Goal: Task Accomplishment & Management: Manage account settings

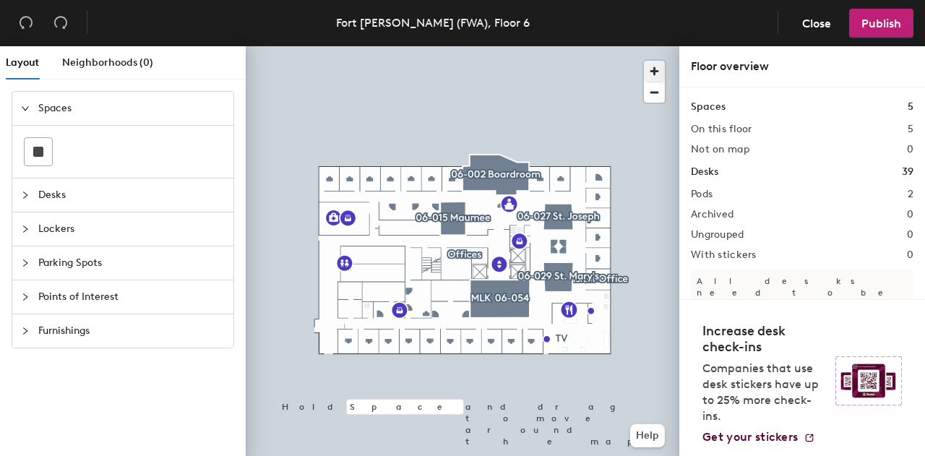
click at [657, 67] on span "button" at bounding box center [654, 71] width 21 height 21
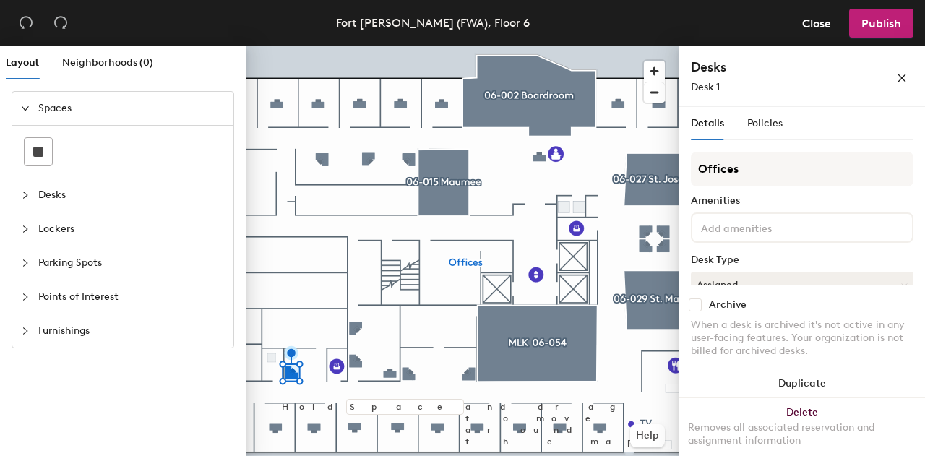
click at [25, 193] on icon "collapsed" at bounding box center [25, 195] width 4 height 7
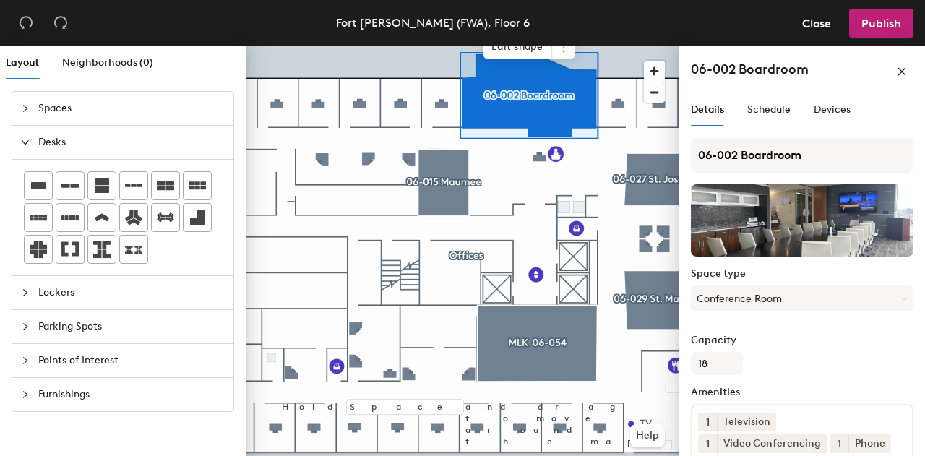
click at [740, 68] on h4 "06-002 Boardroom" at bounding box center [750, 69] width 118 height 19
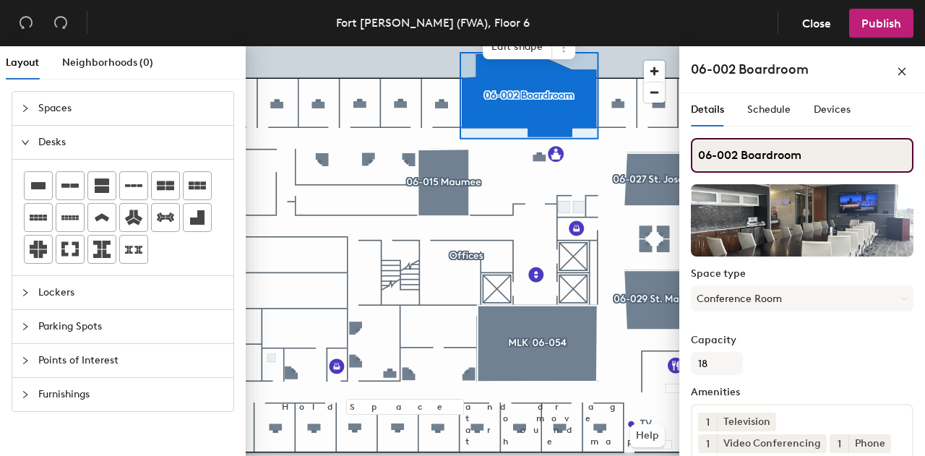
click at [786, 162] on input "06-002 Boardroom" at bounding box center [802, 155] width 223 height 35
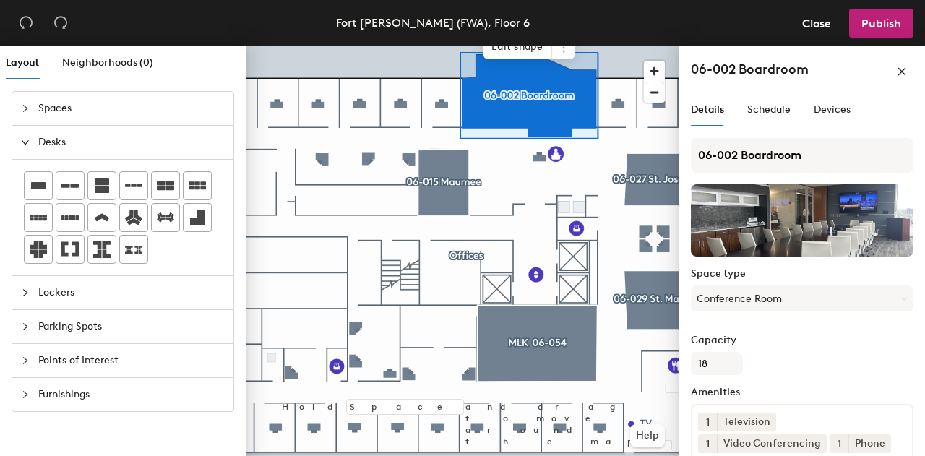
click at [30, 102] on div at bounding box center [29, 108] width 17 height 16
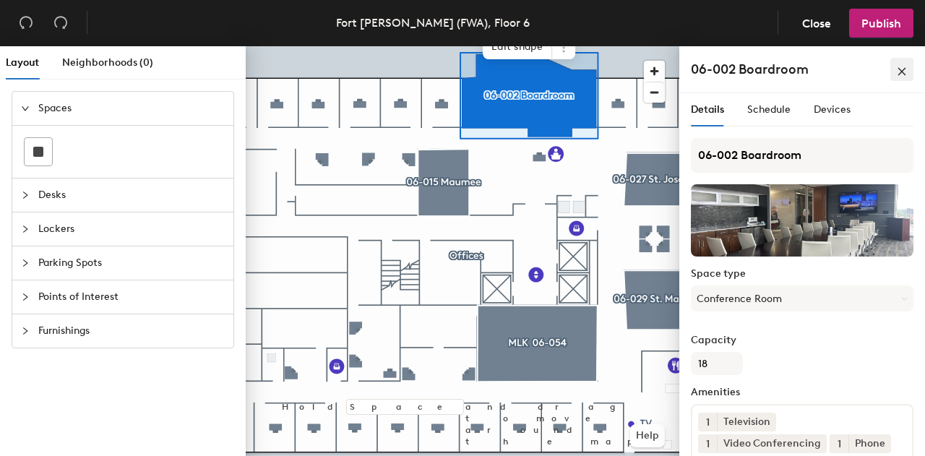
click at [906, 64] on span "button" at bounding box center [902, 70] width 10 height 12
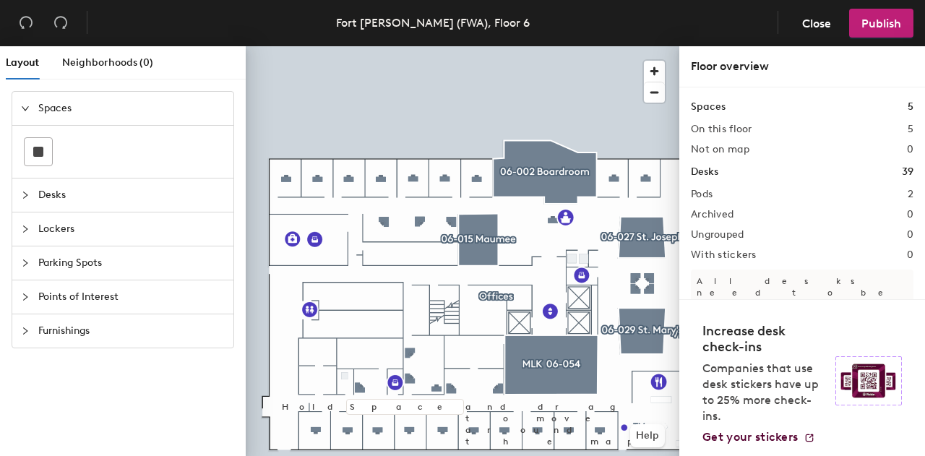
click at [27, 294] on icon "collapsed" at bounding box center [25, 297] width 9 height 9
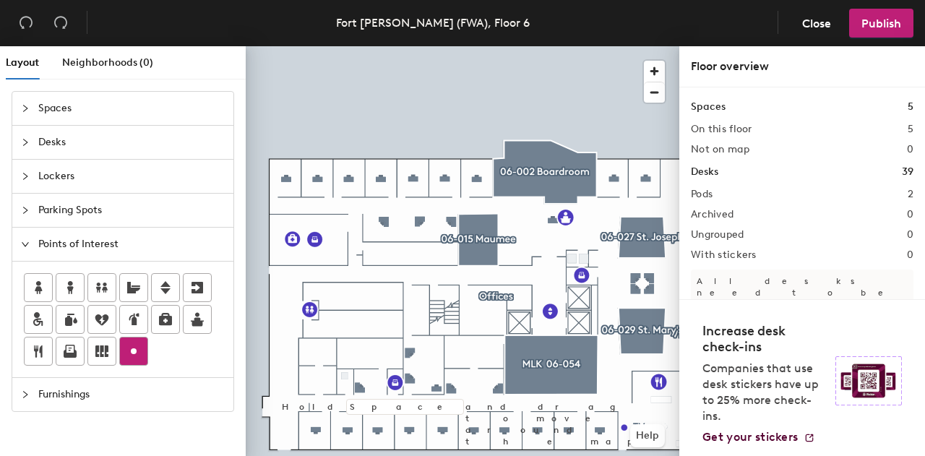
click at [131, 348] on icon at bounding box center [133, 351] width 17 height 17
type input "File Room"
click at [132, 353] on circle at bounding box center [134, 351] width 6 height 6
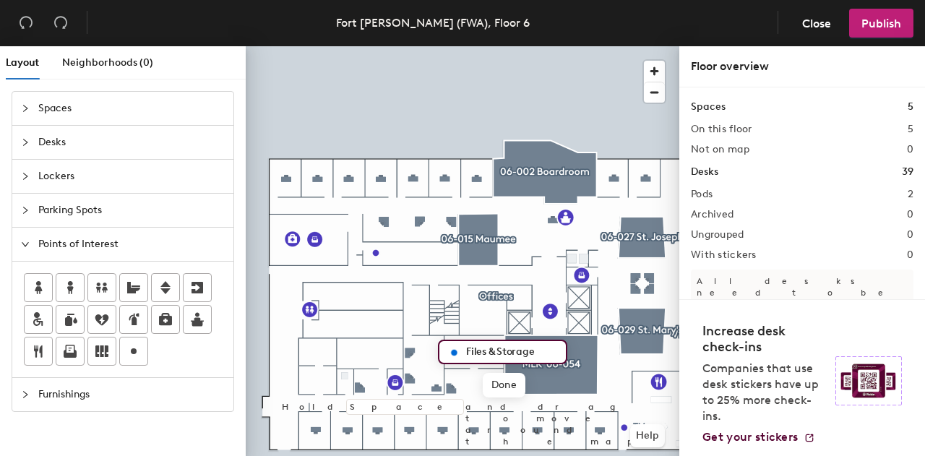
type input "Files & Storage"
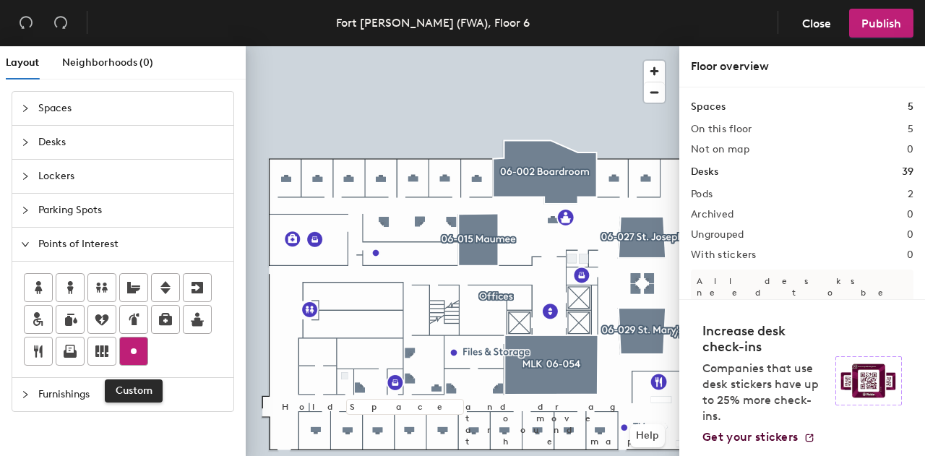
click at [135, 350] on circle at bounding box center [134, 351] width 6 height 6
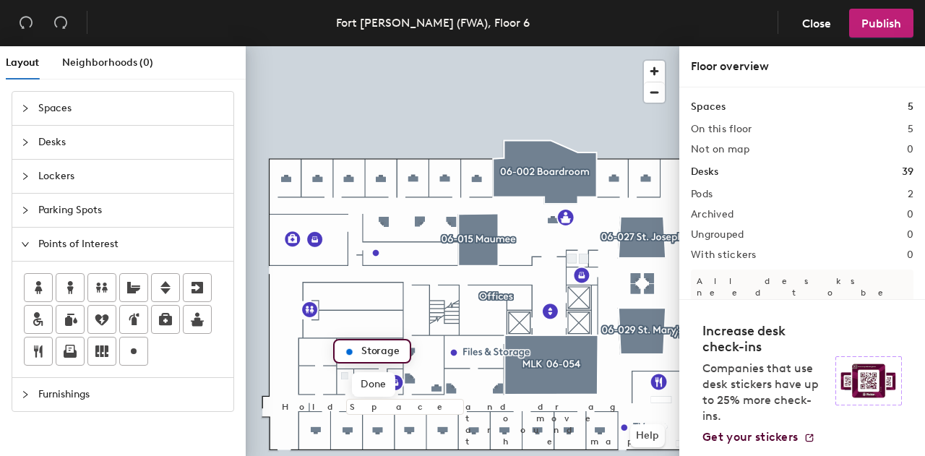
type input "Storage"
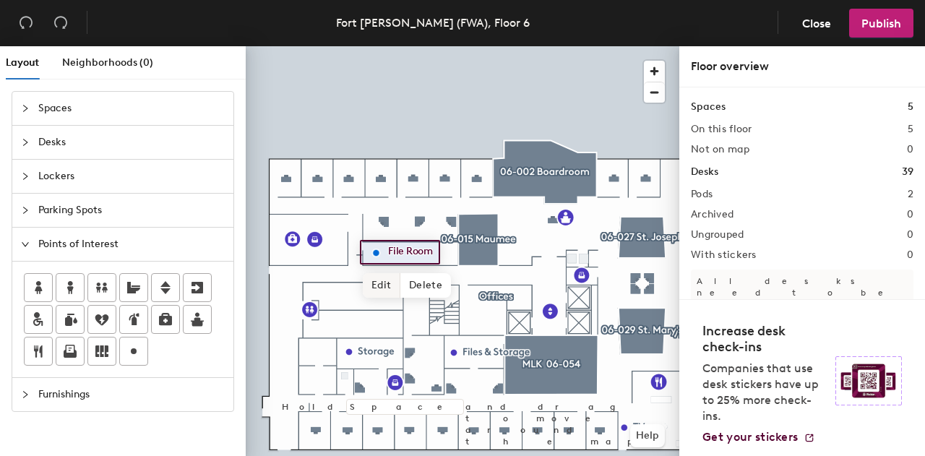
click at [383, 286] on span "Edit" at bounding box center [382, 285] width 38 height 25
click at [432, 253] on input "File Room" at bounding box center [414, 252] width 59 height 20
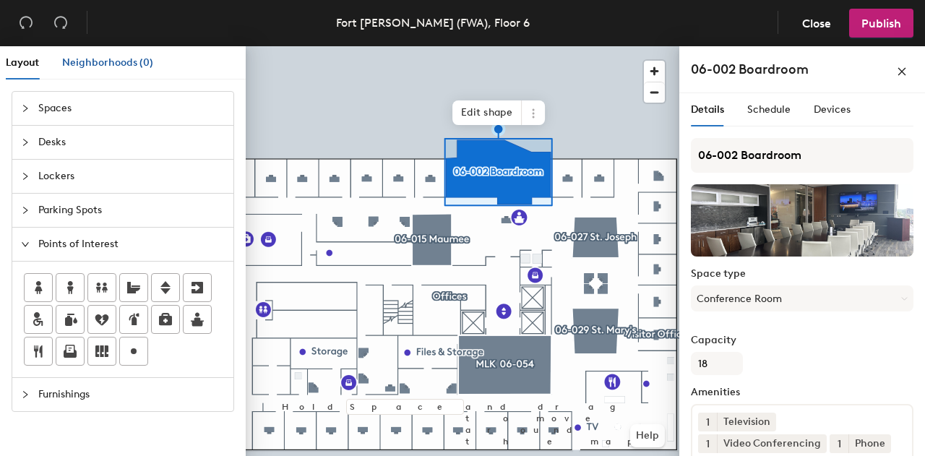
click at [112, 66] on span "Neighborhoods (0)" at bounding box center [107, 62] width 91 height 12
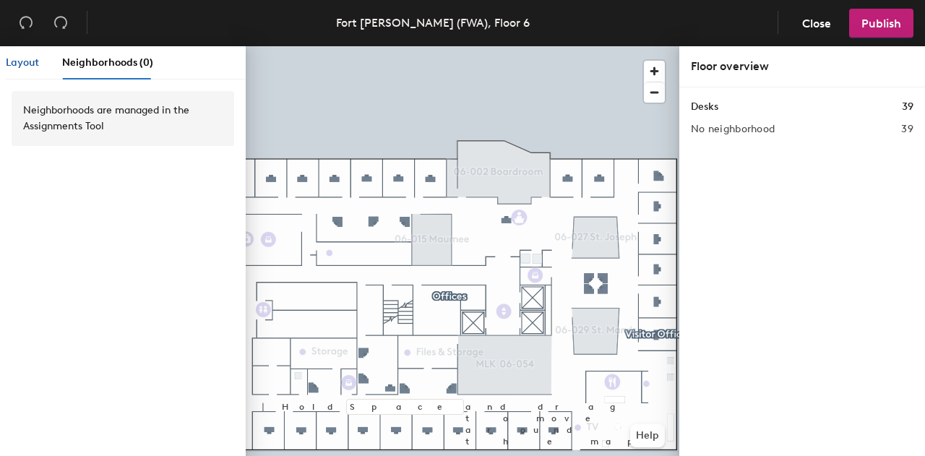
click at [14, 59] on span "Layout" at bounding box center [22, 62] width 33 height 12
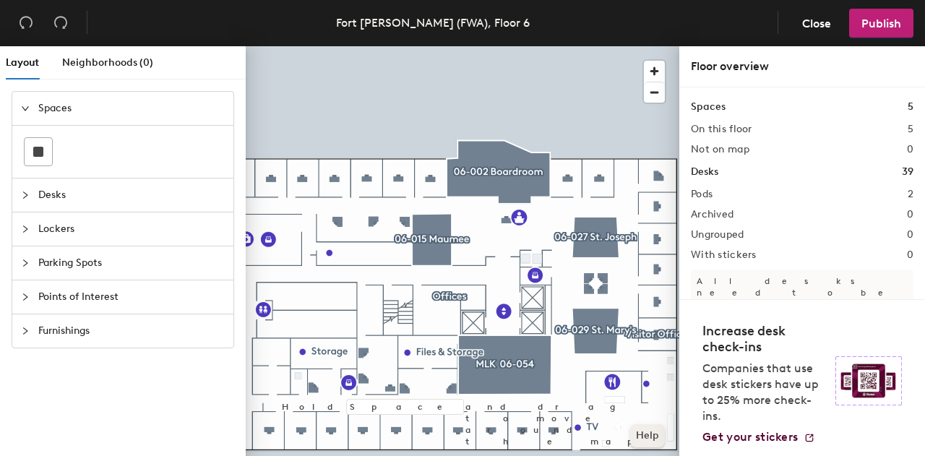
click at [643, 433] on button "Help" at bounding box center [647, 435] width 35 height 23
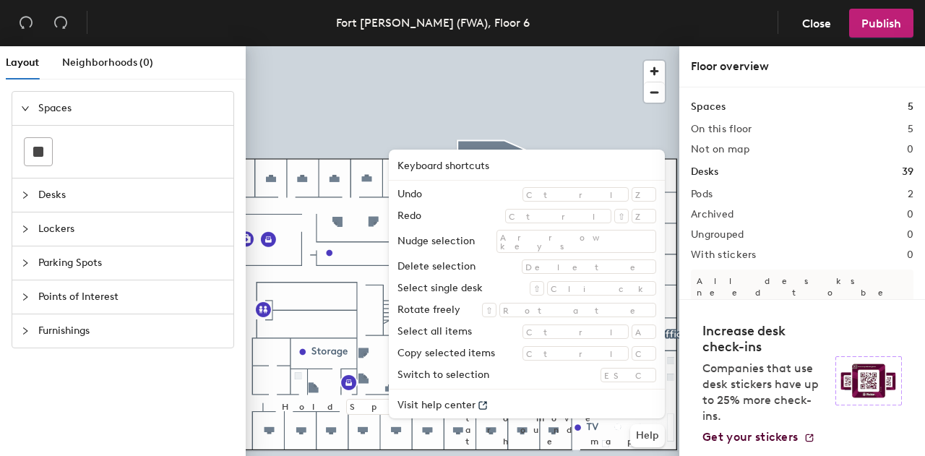
click at [575, 46] on div at bounding box center [463, 46] width 434 height 0
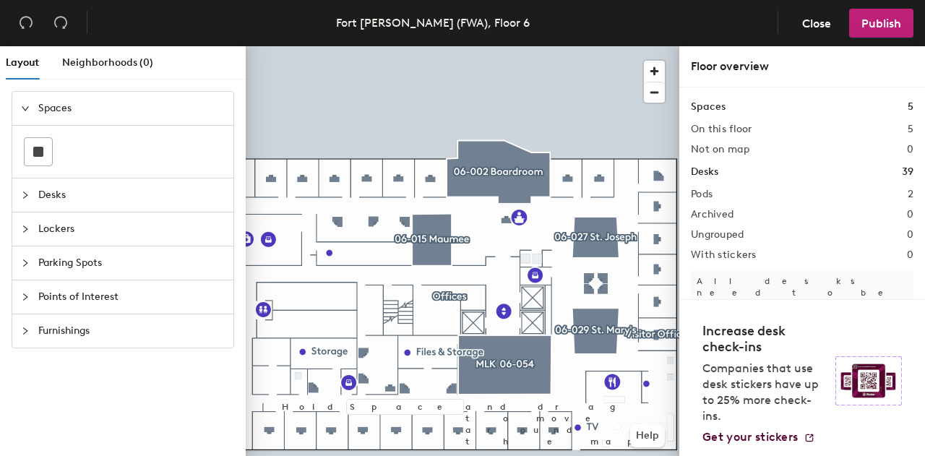
click at [719, 108] on h1 "Spaces" at bounding box center [708, 107] width 35 height 16
click at [717, 129] on h2 "On this floor" at bounding box center [721, 130] width 61 height 12
click at [880, 21] on span "Publish" at bounding box center [882, 24] width 40 height 14
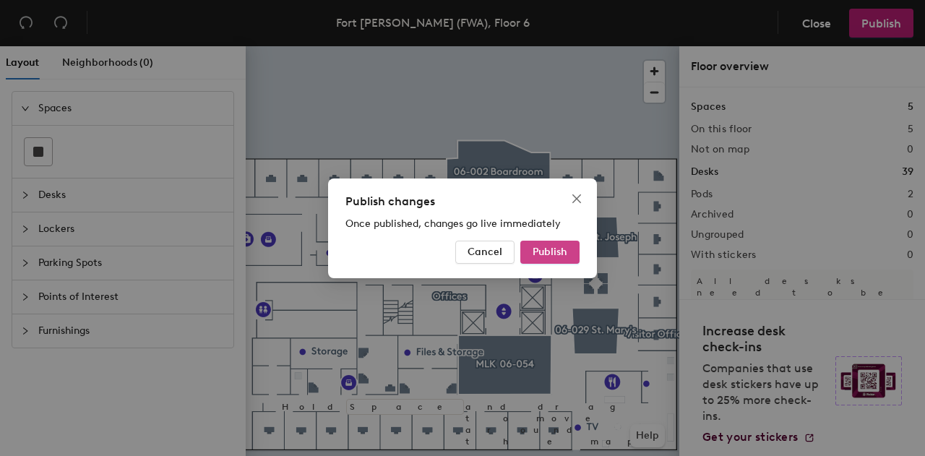
click at [545, 252] on span "Publish" at bounding box center [550, 252] width 35 height 12
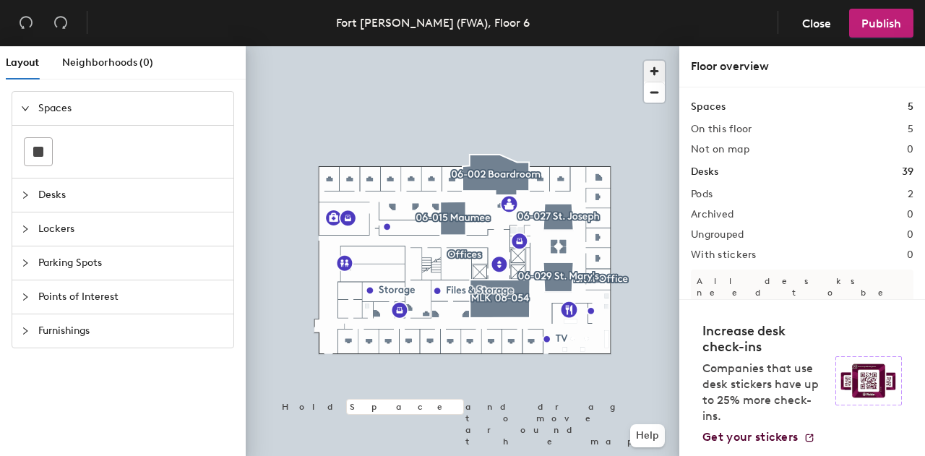
click at [654, 69] on span "button" at bounding box center [654, 71] width 21 height 21
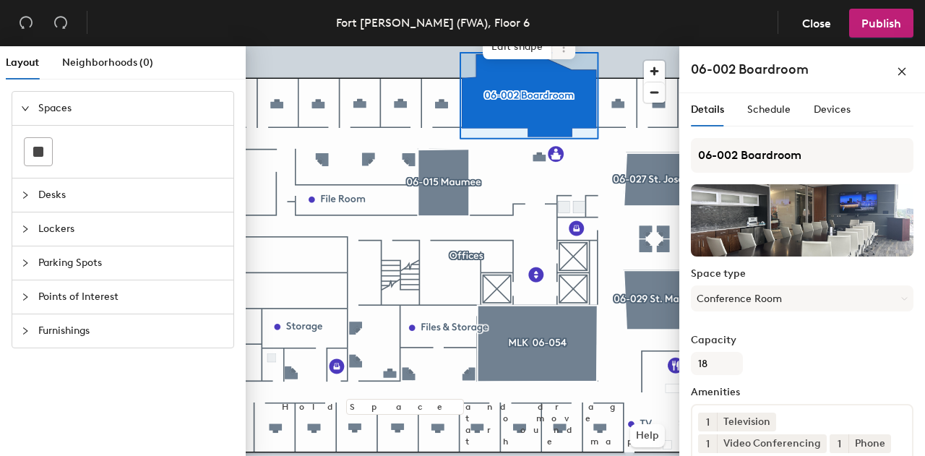
click at [562, 49] on icon at bounding box center [564, 48] width 12 height 12
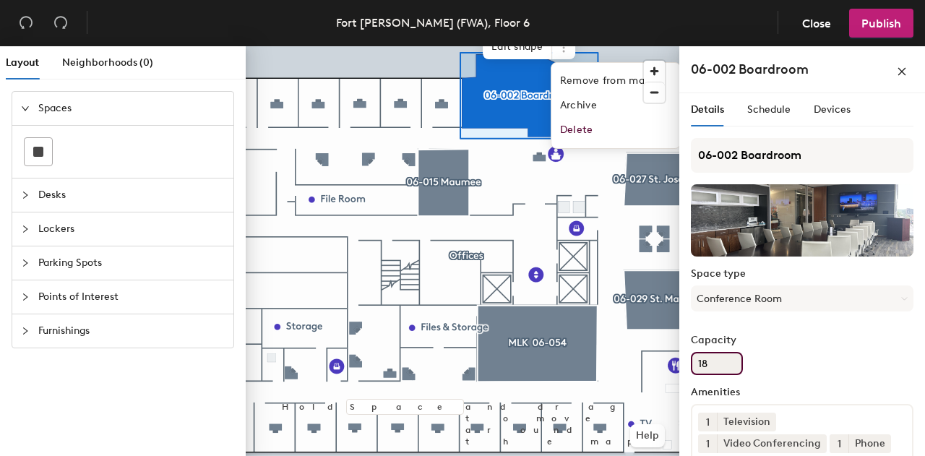
click at [711, 370] on input "18" at bounding box center [717, 363] width 52 height 23
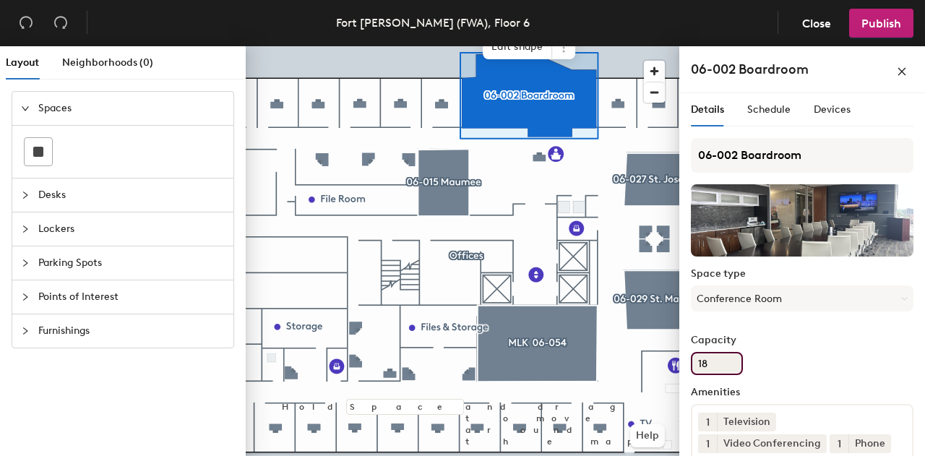
type input "1"
type input "22"
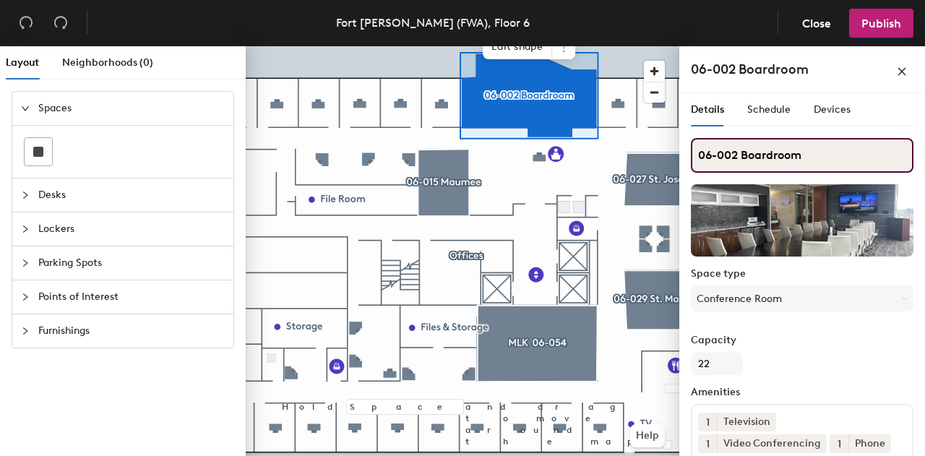
click at [761, 150] on input "06-002 Boardroom" at bounding box center [802, 155] width 223 height 35
click at [742, 153] on input "06-002 Boardroom" at bounding box center [802, 155] width 223 height 35
click at [762, 159] on input "Boardroom" at bounding box center [802, 155] width 223 height 35
type input "Boardroom (06-002)"
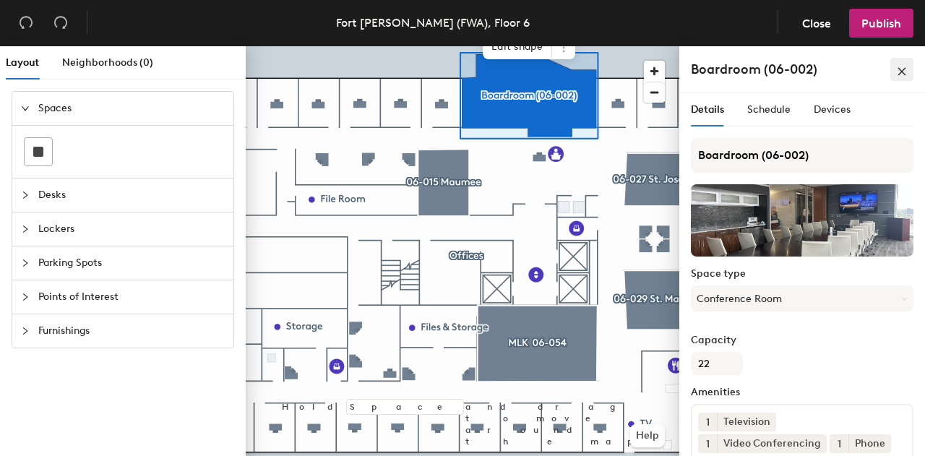
click at [901, 69] on icon "close" at bounding box center [902, 72] width 10 height 10
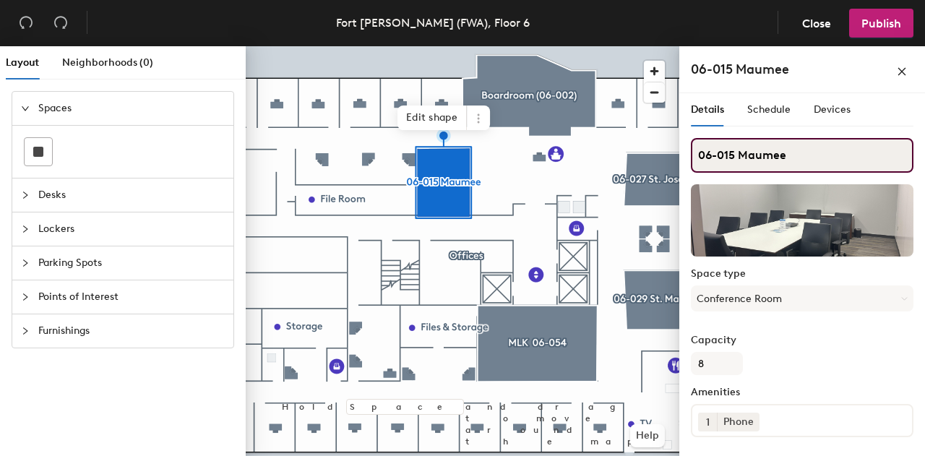
drag, startPoint x: 740, startPoint y: 158, endPoint x: 685, endPoint y: 158, distance: 54.9
click at [685, 158] on div "Details Schedule Devices 06-015 Maumee Space type Conference Room Capacity 8 Am…" at bounding box center [803, 277] width 246 height 369
click at [779, 150] on input "Maumee" at bounding box center [802, 155] width 223 height 35
paste input "06-015"
type input "Maumee (06-015)"
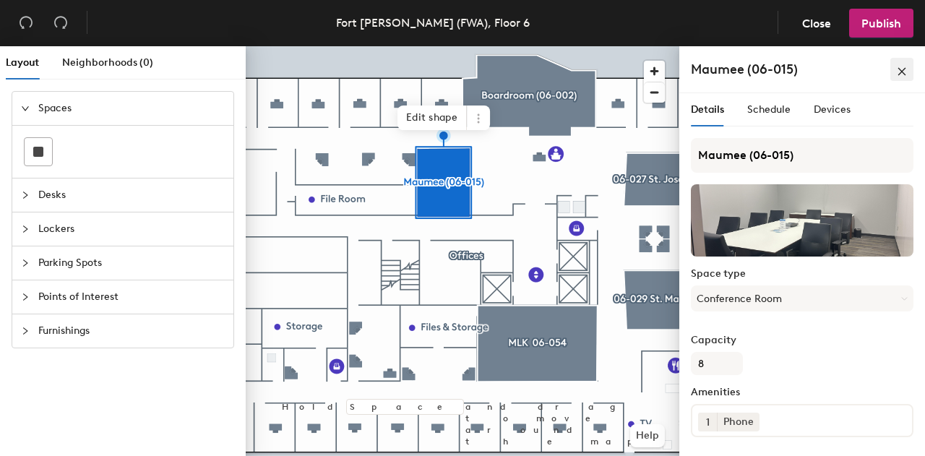
click at [901, 71] on icon "close" at bounding box center [903, 71] width 8 height 8
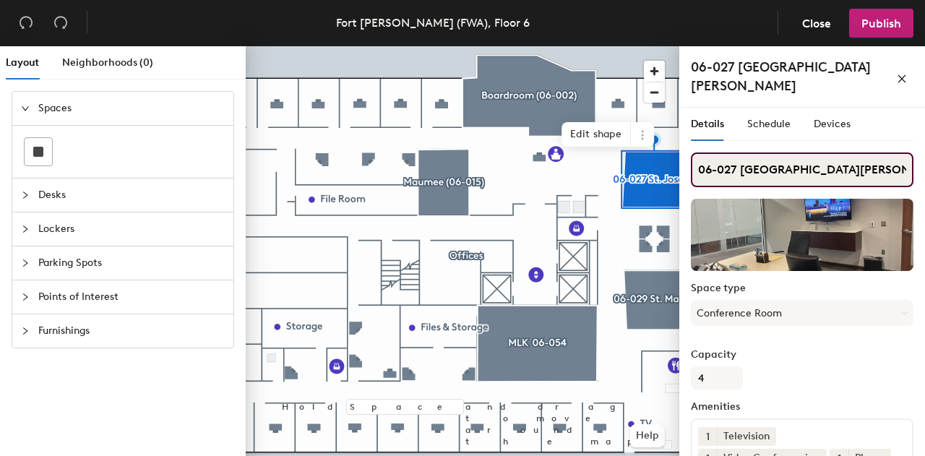
click at [677, 162] on div "Layout Neighborhoods (0) Spaces Desks Lockers Parking Spots Points of Interest …" at bounding box center [462, 254] width 925 height 416
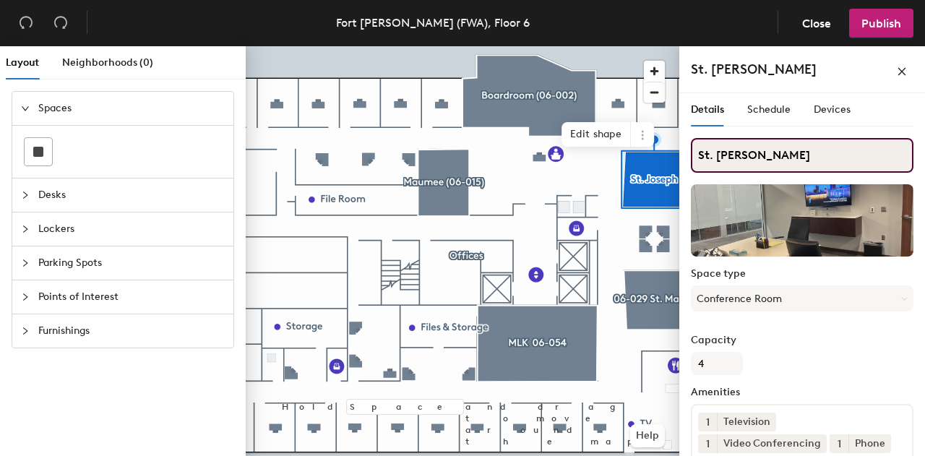
click at [784, 159] on input "St. Joseph" at bounding box center [802, 155] width 223 height 35
paste input "06-027"
type input "St. Joseph (06-027)"
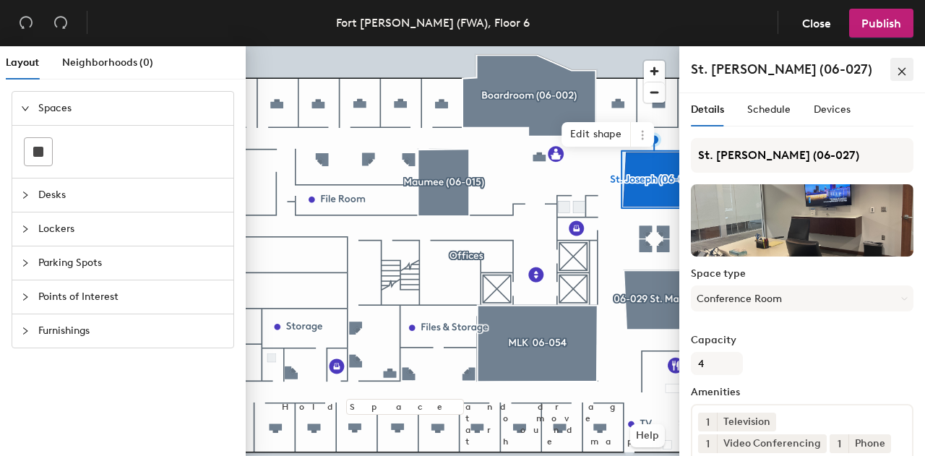
click at [901, 72] on icon "close" at bounding box center [902, 72] width 10 height 10
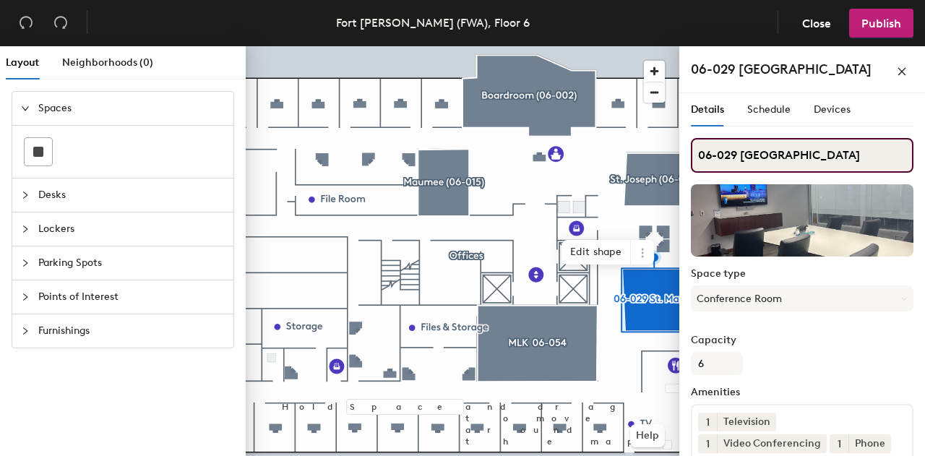
drag, startPoint x: 737, startPoint y: 157, endPoint x: 682, endPoint y: 161, distance: 55.1
click at [682, 161] on div "Details Schedule Devices 06-029 St. Mary's Space type Conference Room Capacity …" at bounding box center [803, 277] width 246 height 369
click at [778, 159] on input "St. Mary's" at bounding box center [802, 155] width 223 height 35
paste input "06-029"
type input "St. Mary's (06-029)"
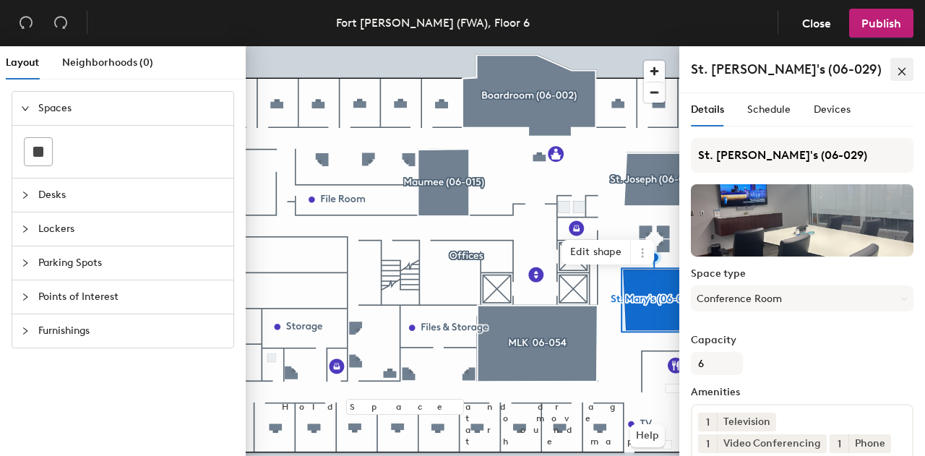
click at [904, 69] on icon "close" at bounding box center [902, 72] width 10 height 10
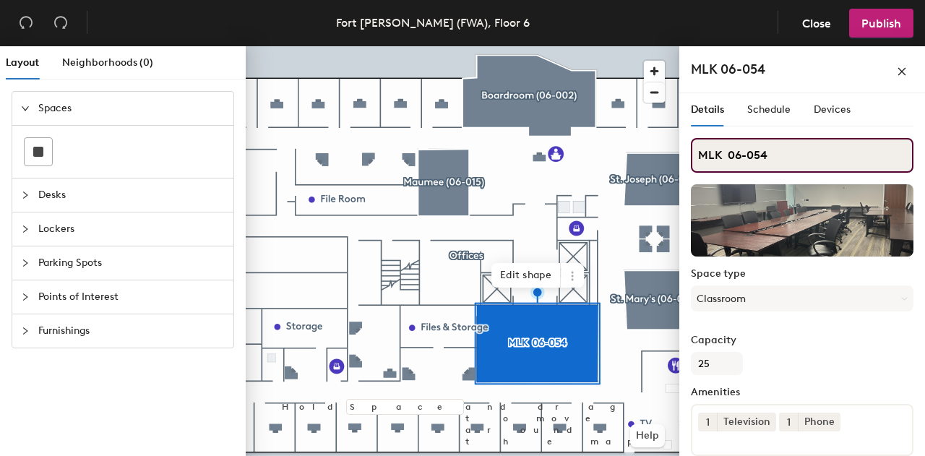
click at [728, 155] on input "MLK 06-054" at bounding box center [802, 155] width 223 height 35
type input "MLK (06-054)"
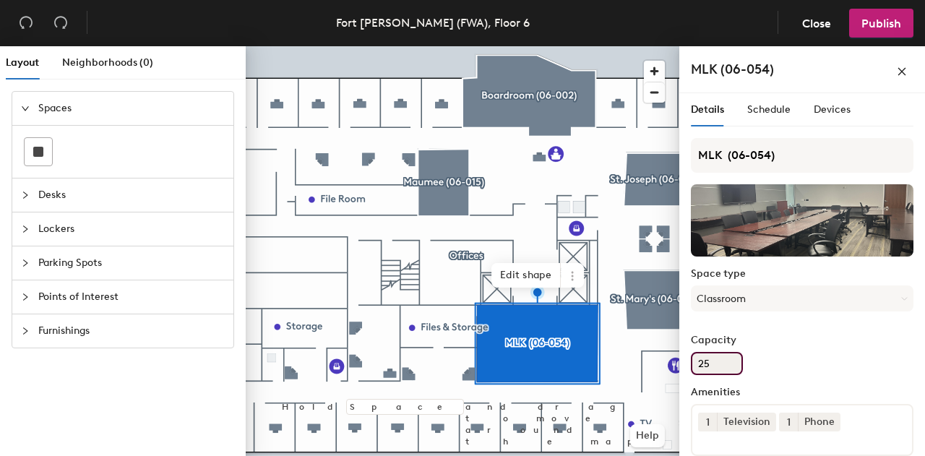
click at [711, 367] on input "25" at bounding box center [717, 363] width 52 height 23
type input "26"
click at [903, 73] on icon "close" at bounding box center [903, 71] width 8 height 8
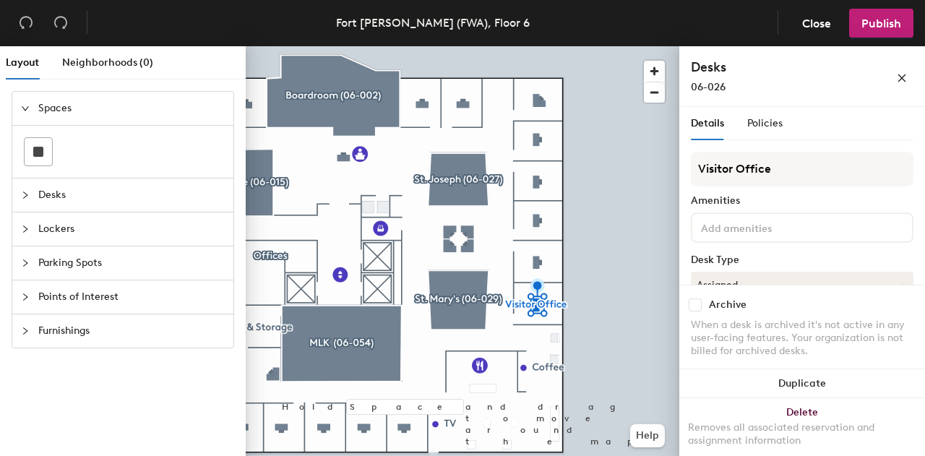
click at [750, 226] on input at bounding box center [763, 226] width 130 height 17
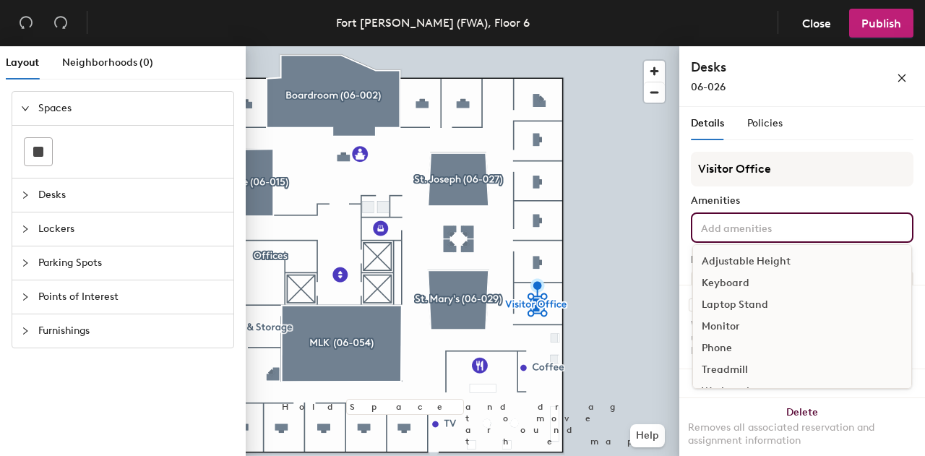
click at [750, 265] on div "Adjustable Height" at bounding box center [802, 262] width 218 height 22
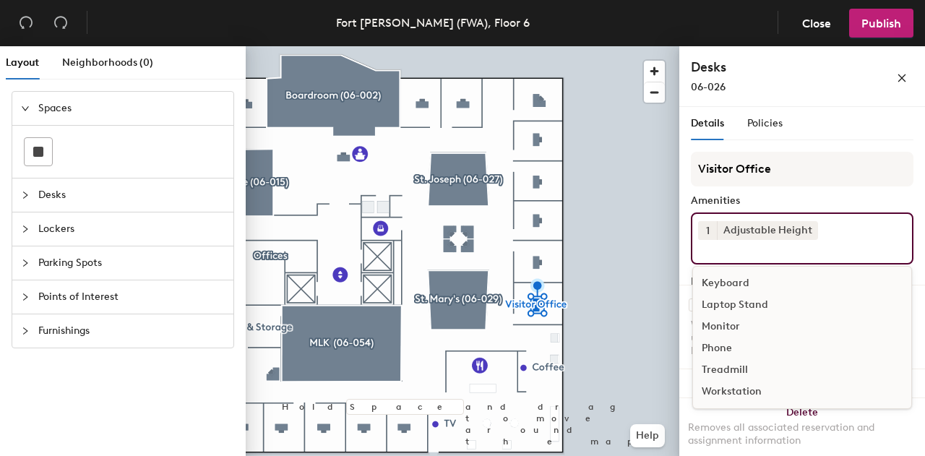
click at [736, 283] on div "Keyboard" at bounding box center [802, 284] width 218 height 22
click at [724, 316] on div "Monitor" at bounding box center [802, 305] width 218 height 22
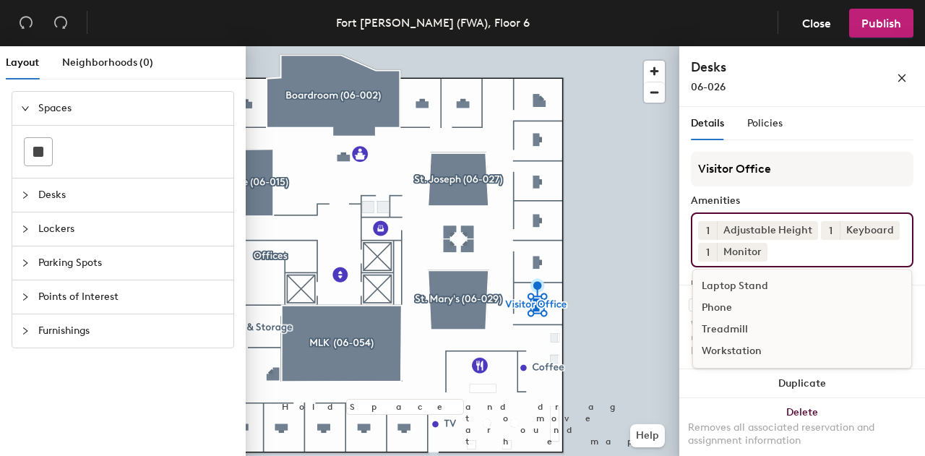
click at [727, 319] on div "Phone" at bounding box center [802, 308] width 218 height 22
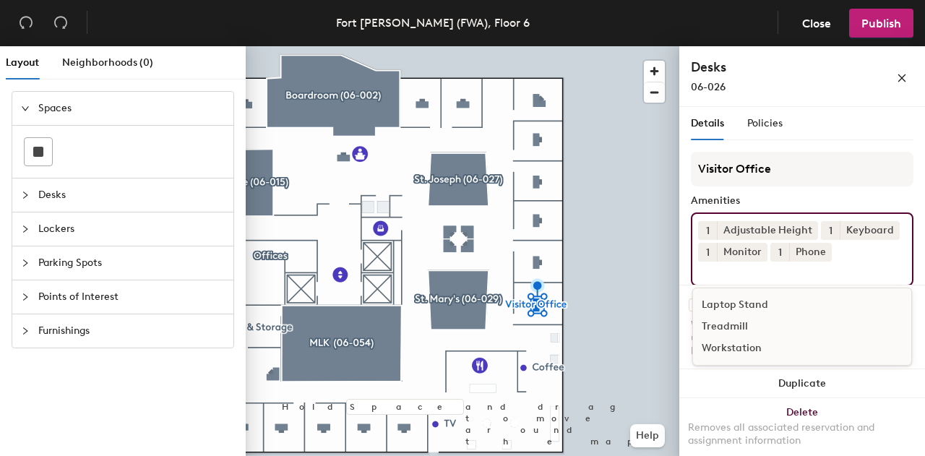
click at [710, 251] on span "1" at bounding box center [708, 252] width 4 height 15
click at [717, 272] on div "2" at bounding box center [707, 271] width 19 height 19
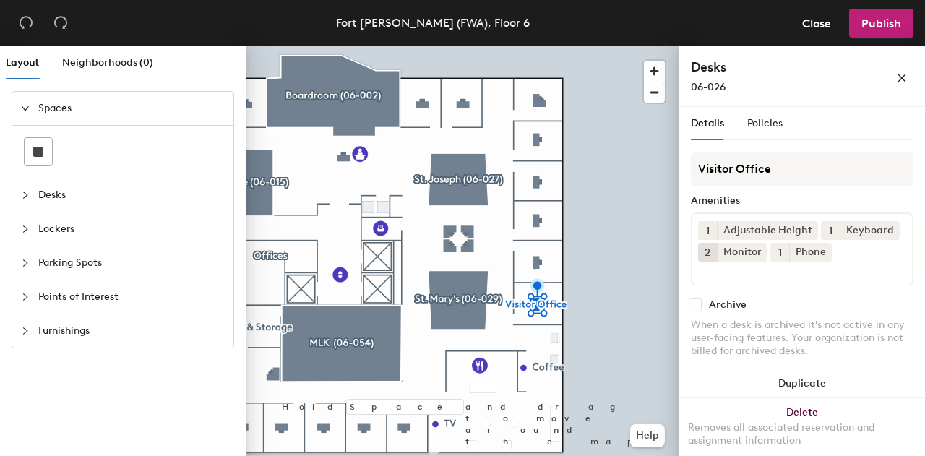
click at [812, 197] on div "Amenities" at bounding box center [802, 201] width 223 height 12
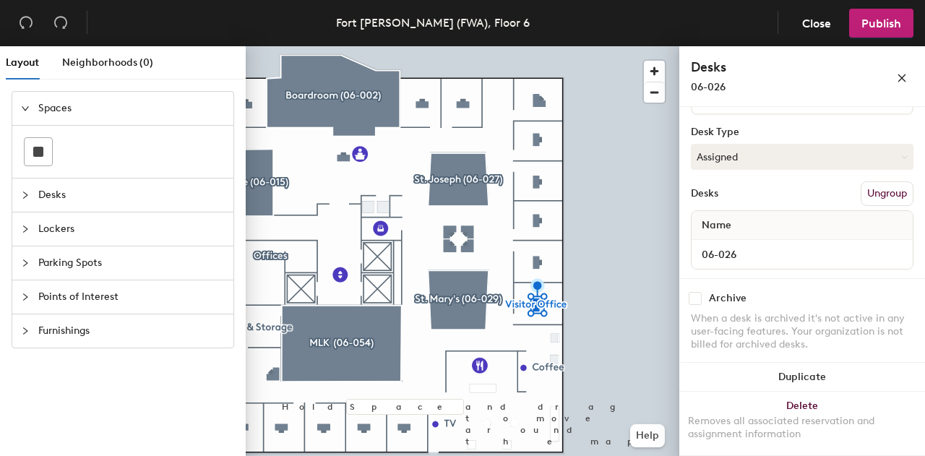
scroll to position [179, 0]
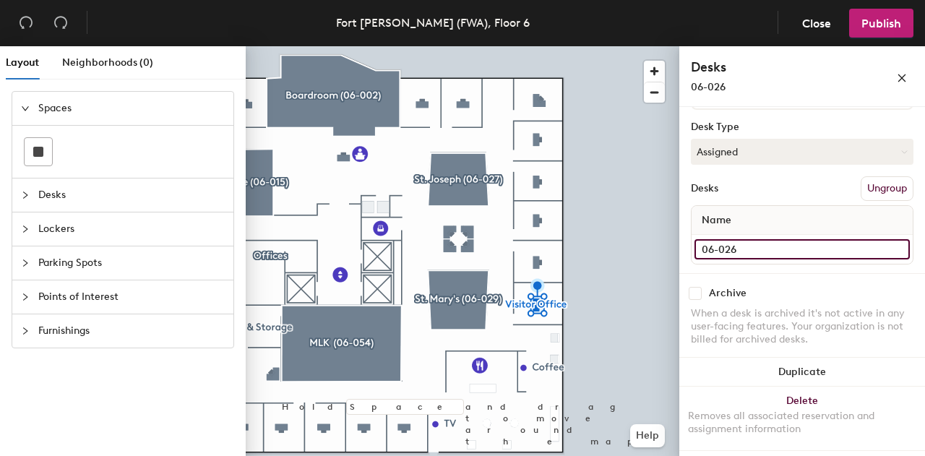
click at [885, 248] on input "06-026" at bounding box center [802, 249] width 215 height 20
type input "Visitor Office (06-026)"
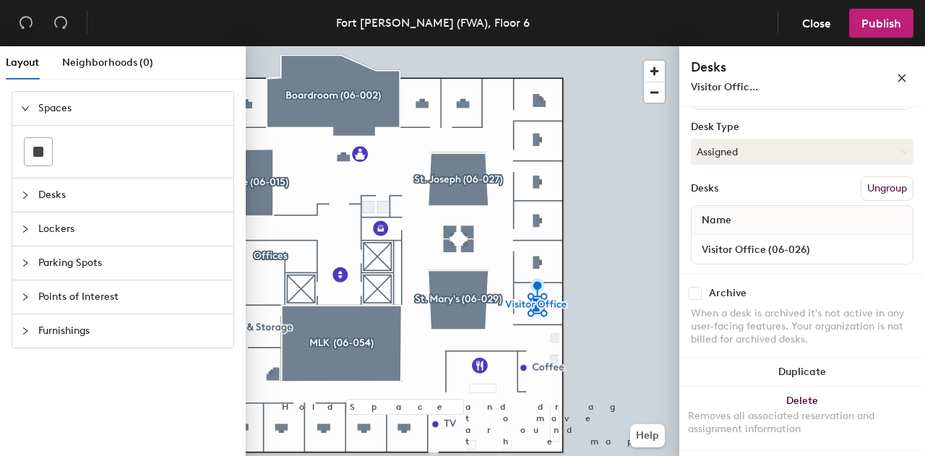
click at [855, 219] on div "Name" at bounding box center [802, 220] width 221 height 29
click at [774, 139] on button "Assigned" at bounding box center [802, 152] width 223 height 26
click at [733, 197] on div "Assigned" at bounding box center [764, 197] width 145 height 22
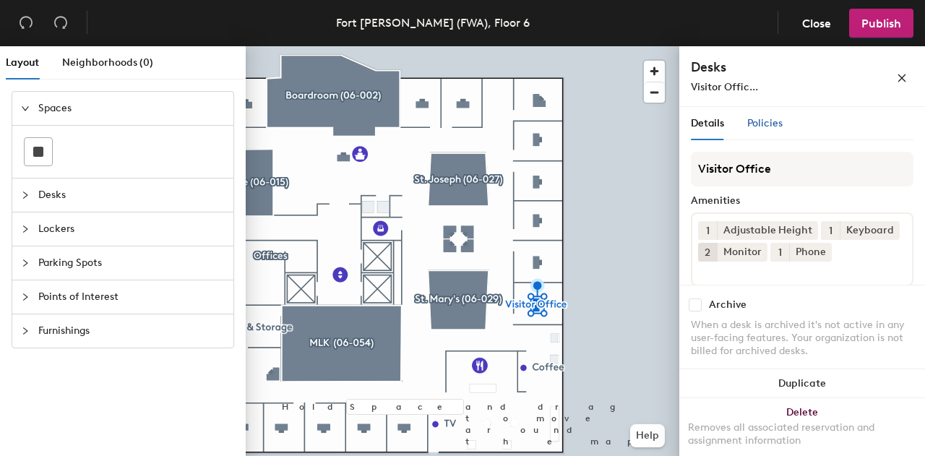
click at [763, 124] on span "Policies" at bounding box center [764, 123] width 35 height 12
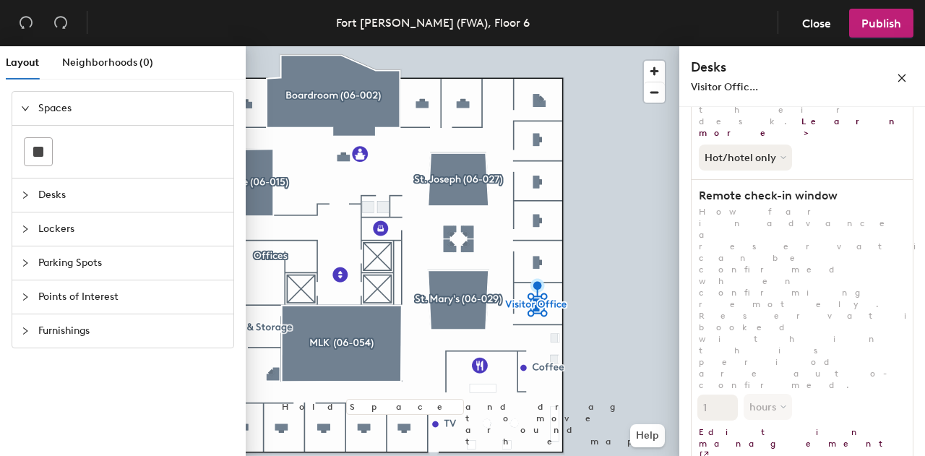
scroll to position [333, 0]
click at [885, 24] on span "Publish" at bounding box center [882, 24] width 40 height 14
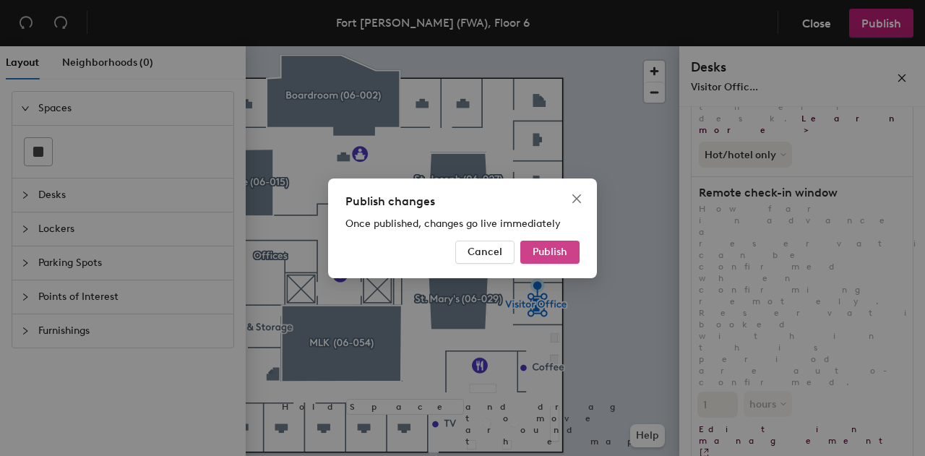
click at [541, 252] on span "Publish" at bounding box center [550, 252] width 35 height 12
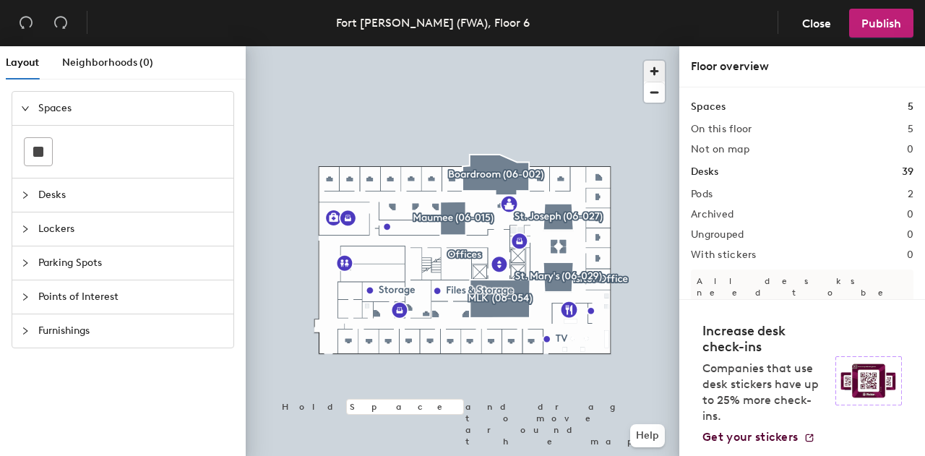
click at [654, 72] on span "button" at bounding box center [654, 71] width 21 height 21
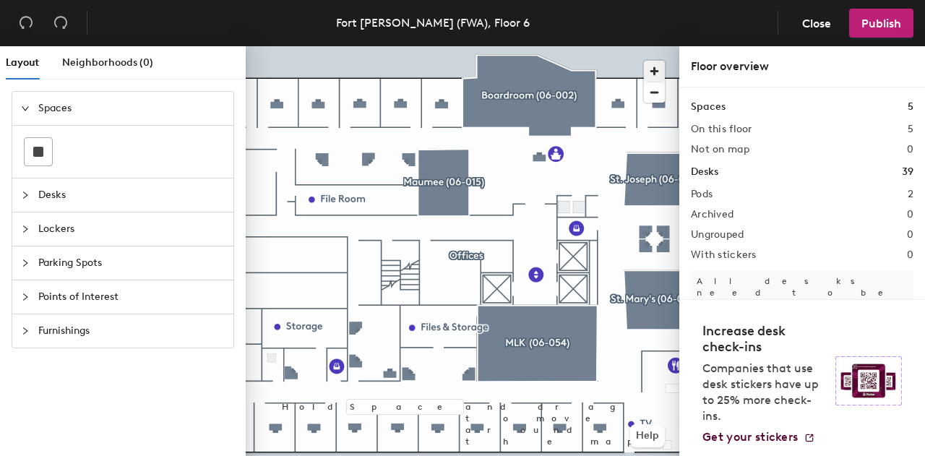
click at [654, 72] on span "button" at bounding box center [654, 71] width 21 height 21
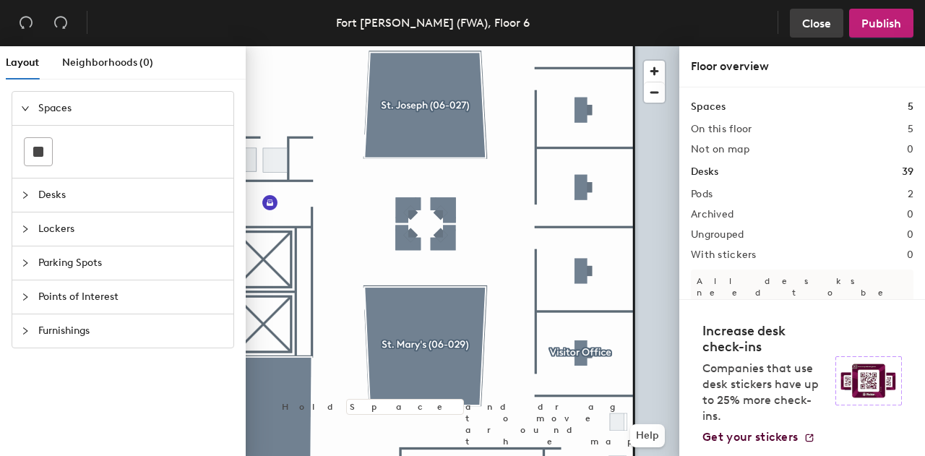
click at [827, 17] on span "Close" at bounding box center [816, 24] width 29 height 14
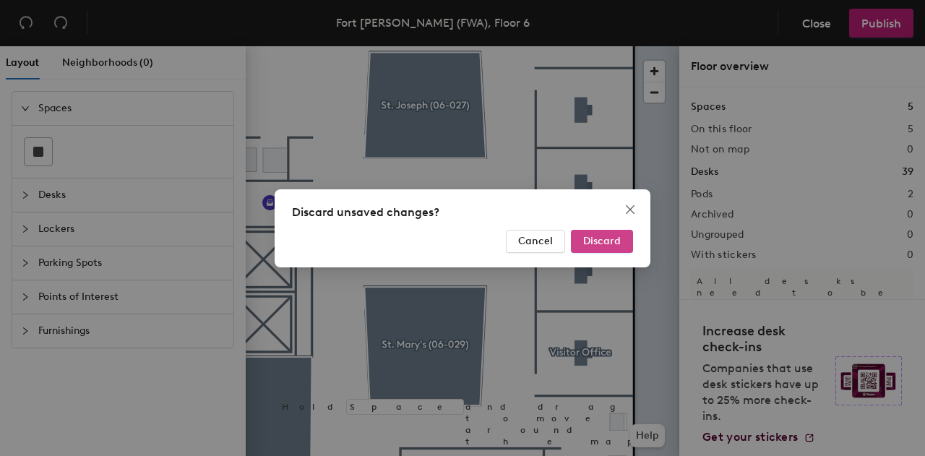
click at [624, 238] on button "Discard" at bounding box center [602, 241] width 62 height 23
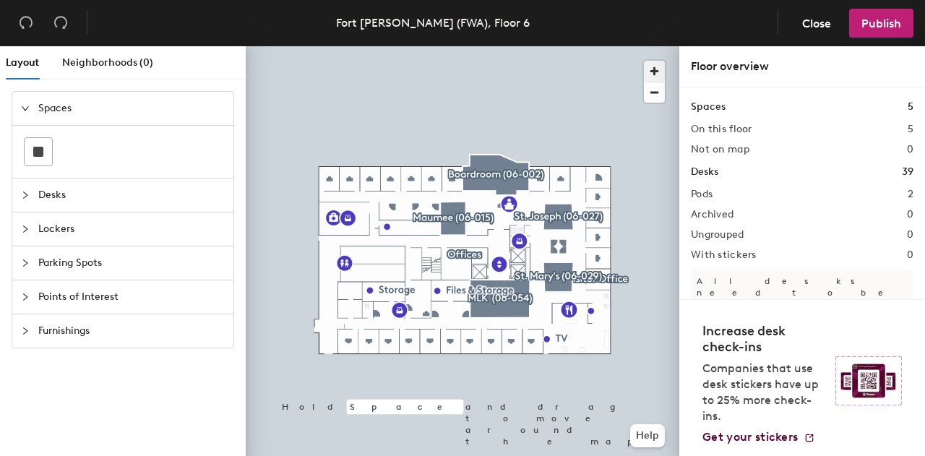
click at [654, 69] on span "button" at bounding box center [654, 71] width 21 height 21
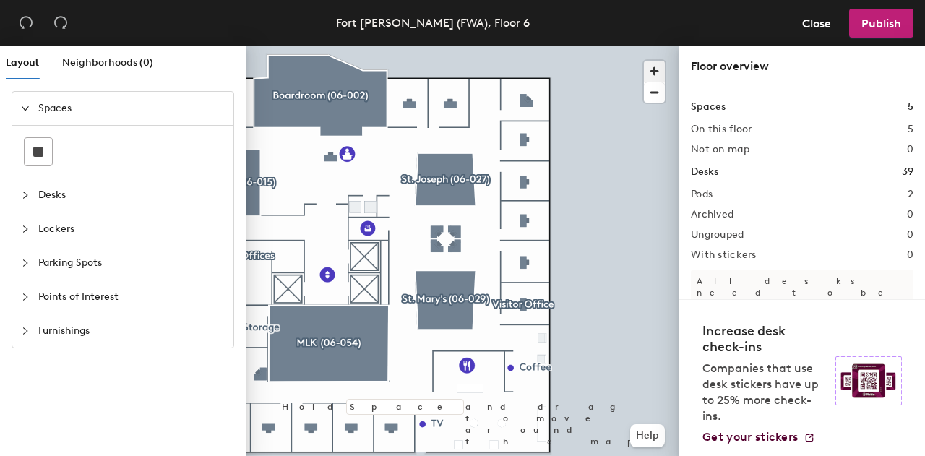
click at [654, 66] on span "button" at bounding box center [654, 71] width 21 height 21
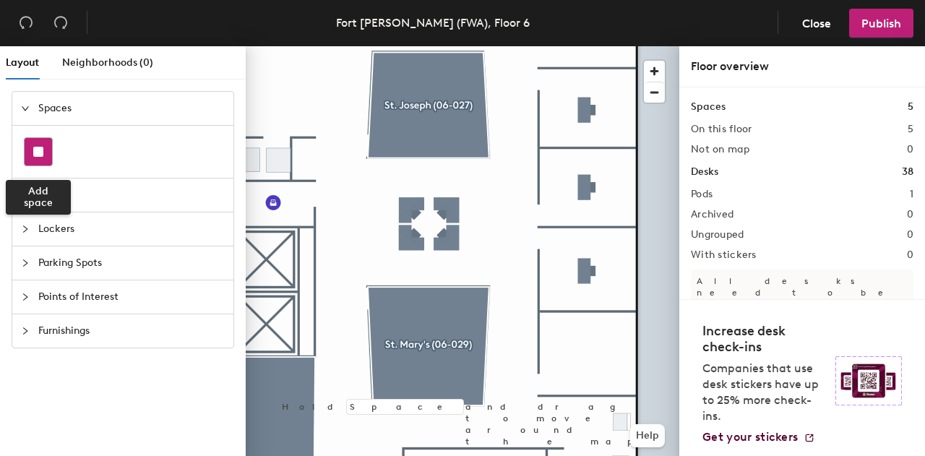
click at [39, 148] on rect at bounding box center [38, 152] width 10 height 10
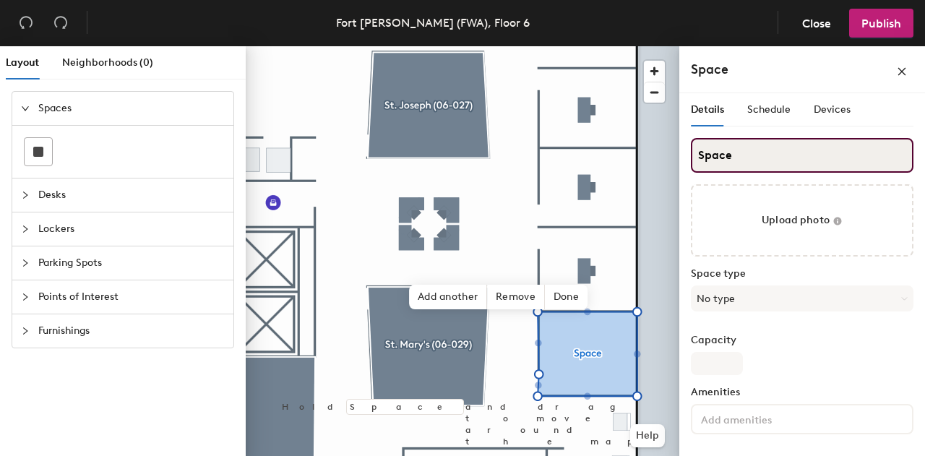
click at [723, 153] on input "Space" at bounding box center [802, 155] width 223 height 35
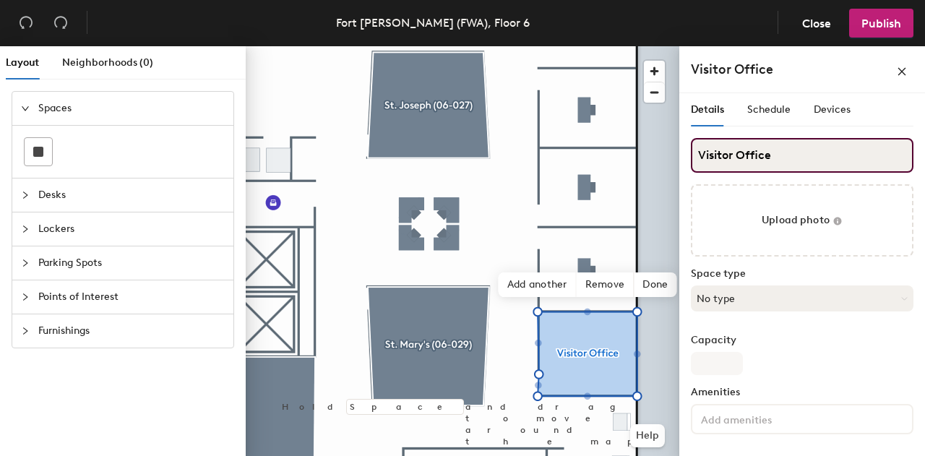
type input "Visitor Office"
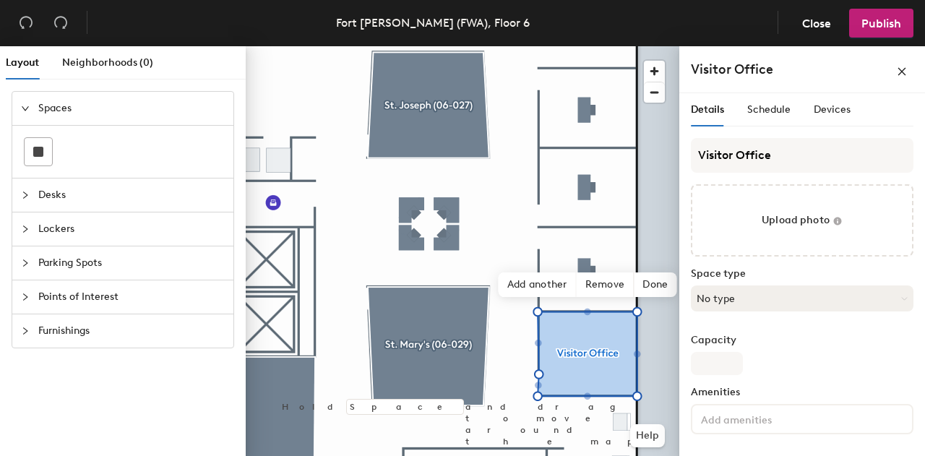
click at [822, 292] on button "No type" at bounding box center [802, 299] width 223 height 26
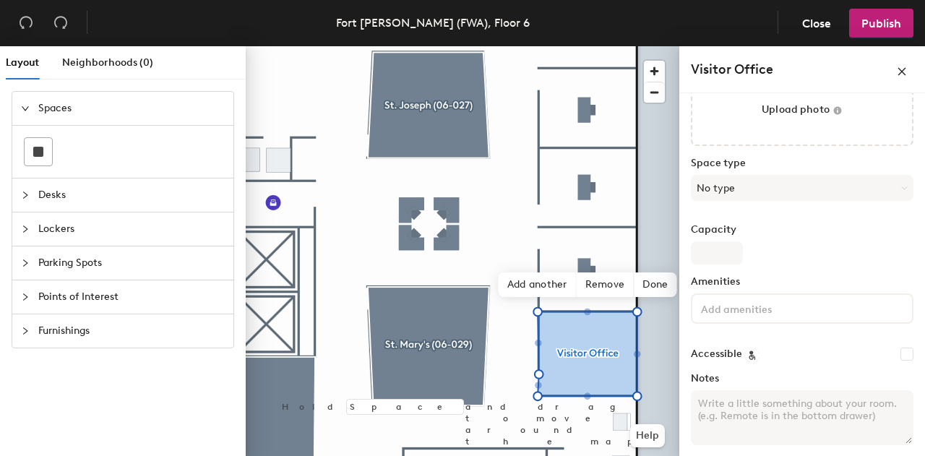
scroll to position [117, 0]
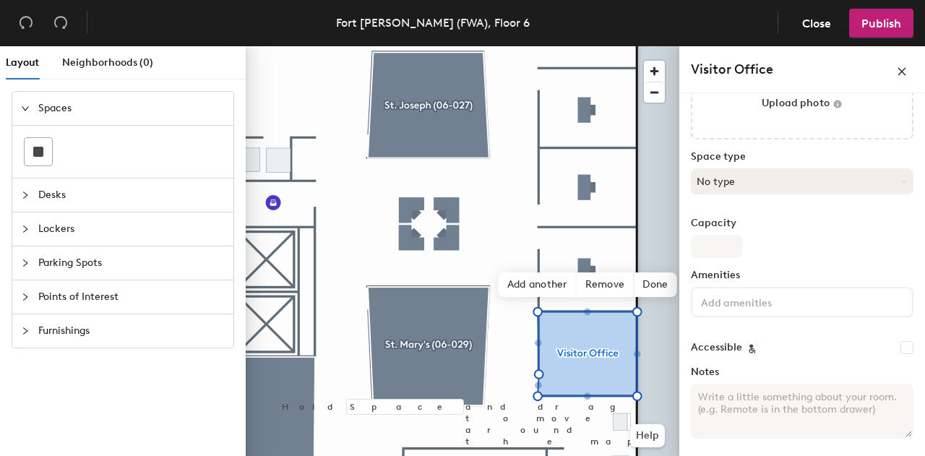
click at [894, 174] on button "No type" at bounding box center [802, 181] width 223 height 26
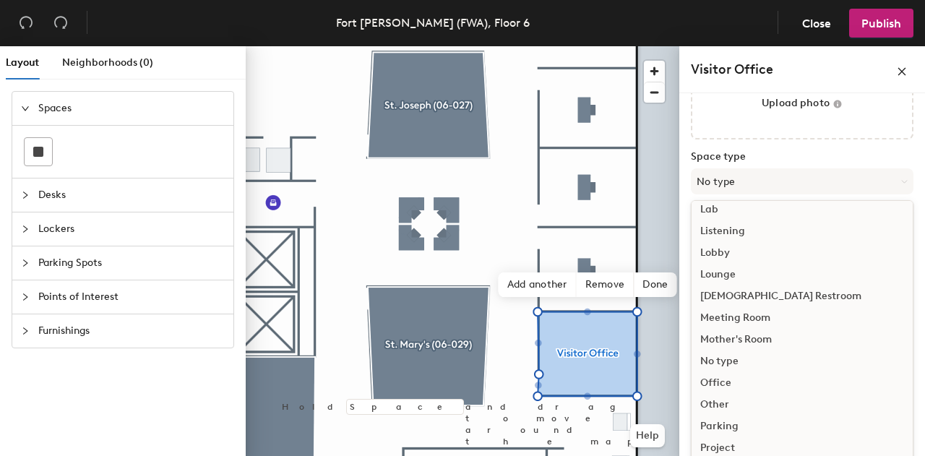
scroll to position [289, 0]
click at [718, 382] on div "Office" at bounding box center [802, 384] width 221 height 22
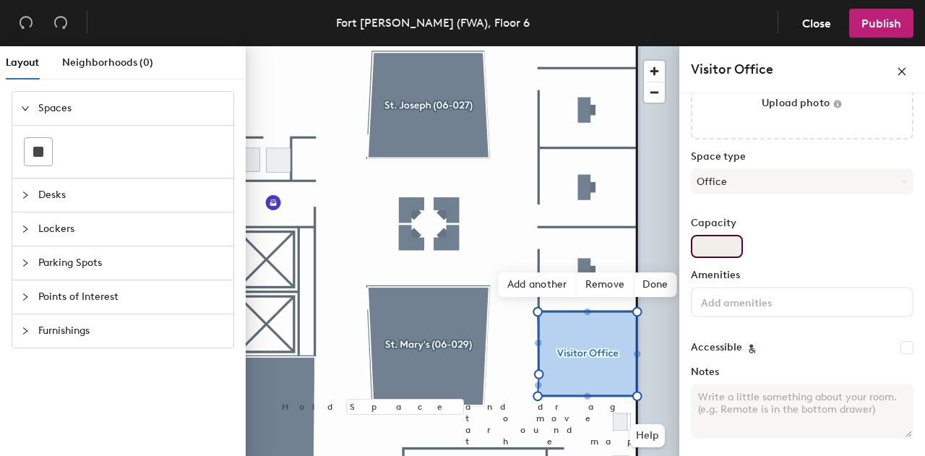
click at [712, 249] on input "Capacity" at bounding box center [717, 246] width 52 height 23
type input "1"
click at [720, 300] on input at bounding box center [763, 301] width 130 height 17
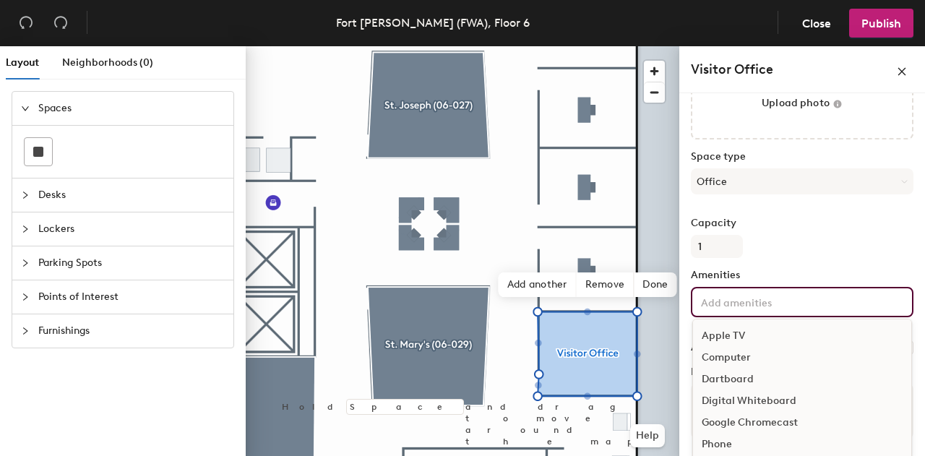
click at [724, 442] on div "Phone" at bounding box center [802, 445] width 218 height 22
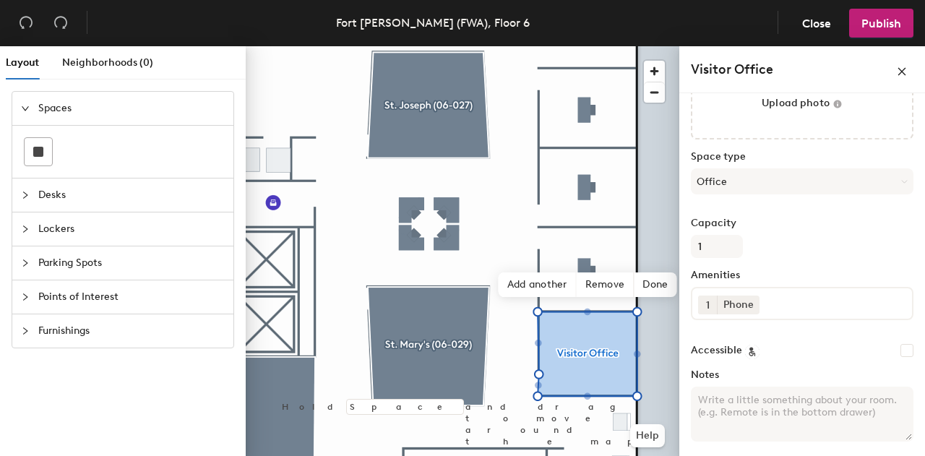
scroll to position [120, 0]
click at [811, 309] on div "1 Phone" at bounding box center [802, 300] width 223 height 33
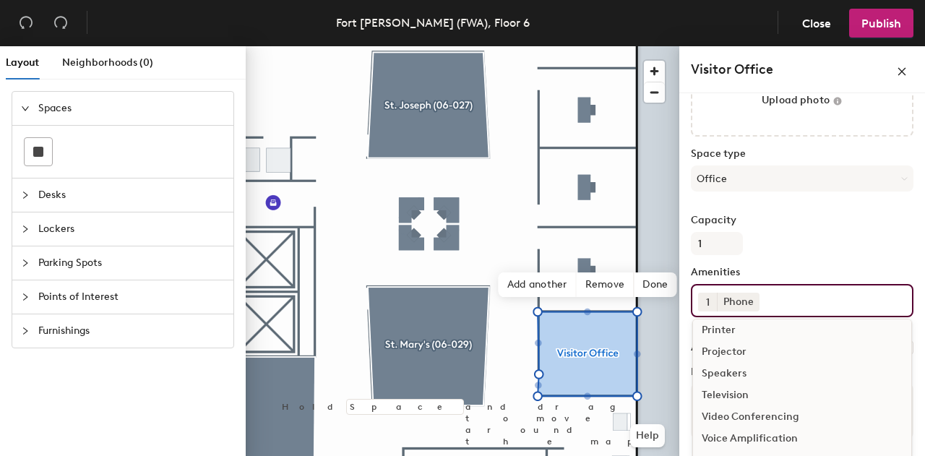
scroll to position [172, 0]
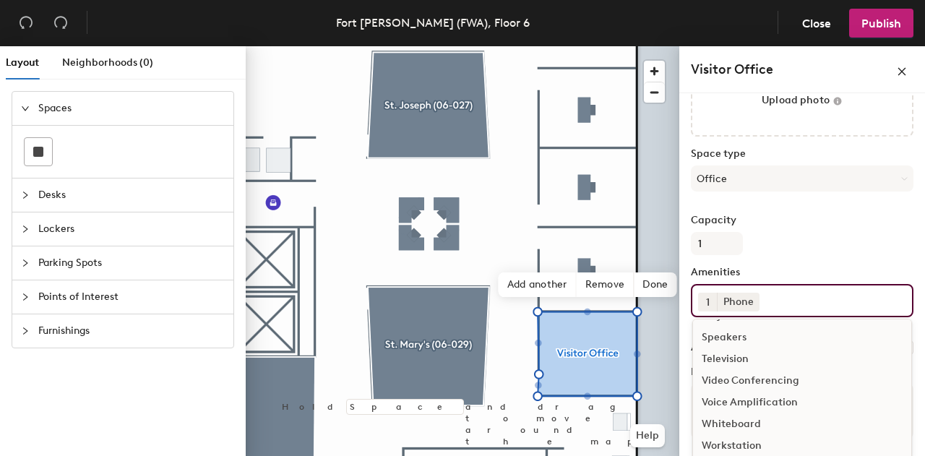
click at [736, 447] on div "Workstation" at bounding box center [802, 446] width 218 height 22
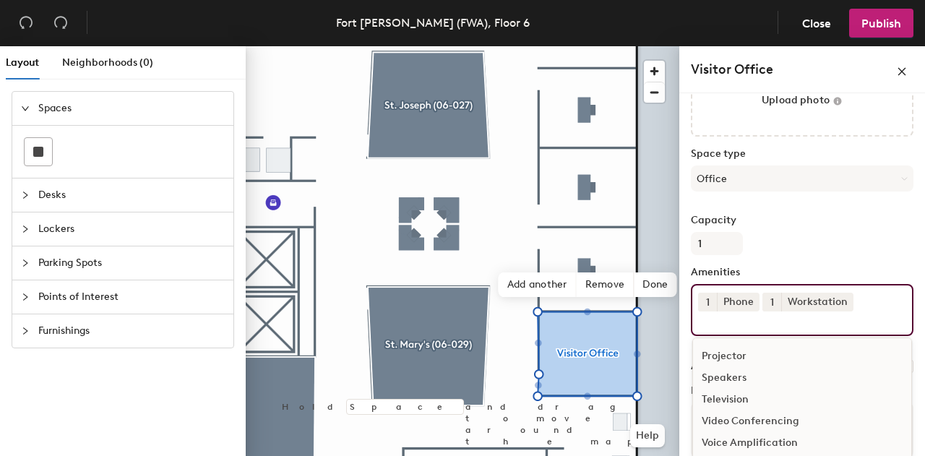
scroll to position [150, 0]
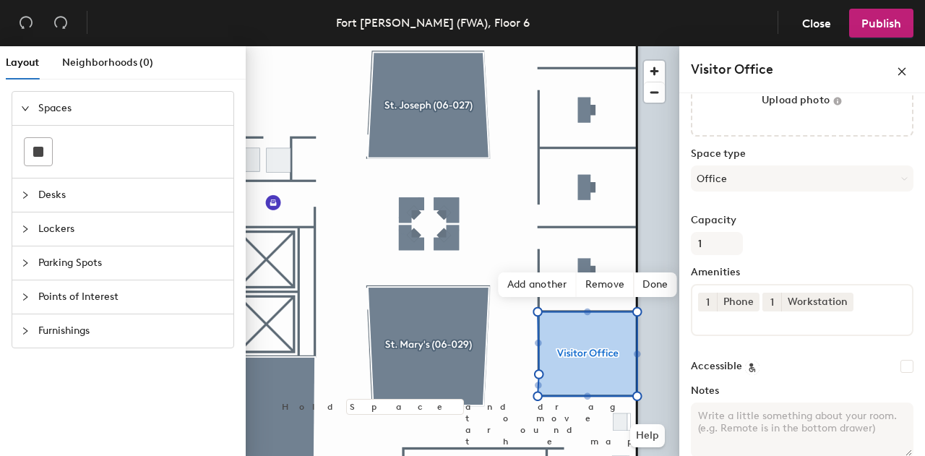
click at [834, 236] on div "Capacity 1" at bounding box center [802, 235] width 223 height 40
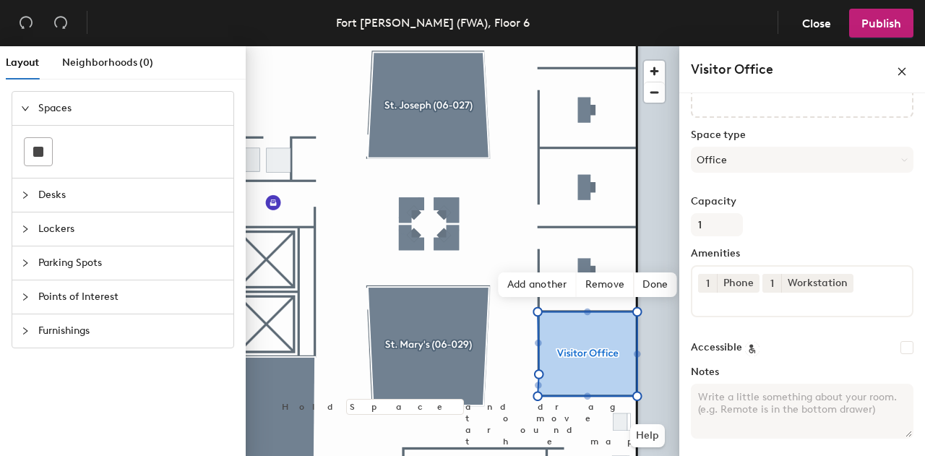
scroll to position [0, 0]
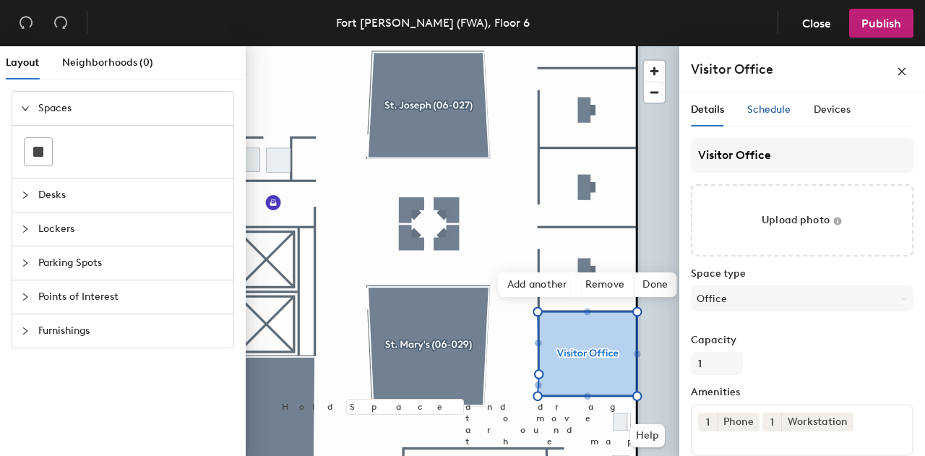
click at [776, 109] on span "Schedule" at bounding box center [768, 109] width 43 height 12
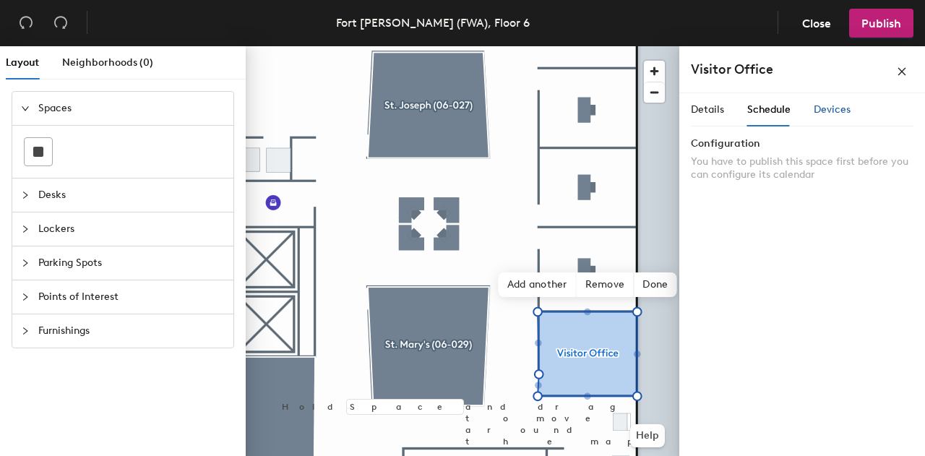
click at [831, 108] on span "Devices" at bounding box center [832, 109] width 37 height 12
click at [714, 107] on span "Details" at bounding box center [707, 109] width 33 height 12
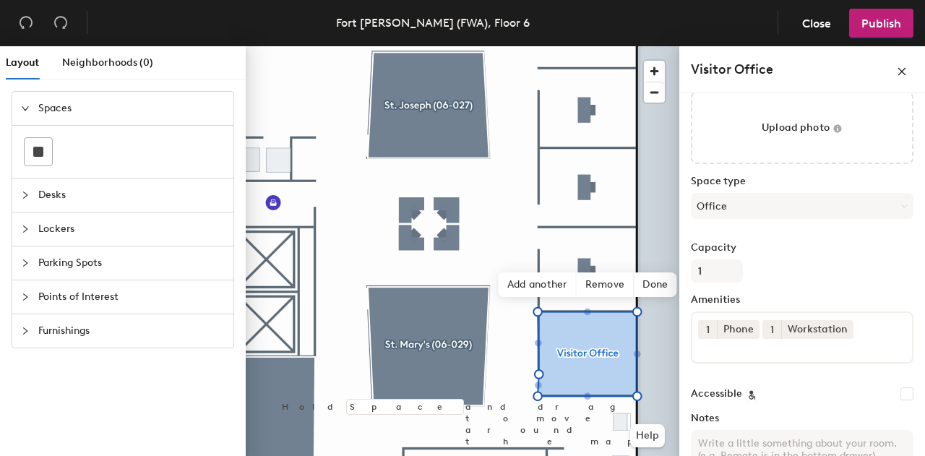
scroll to position [139, 0]
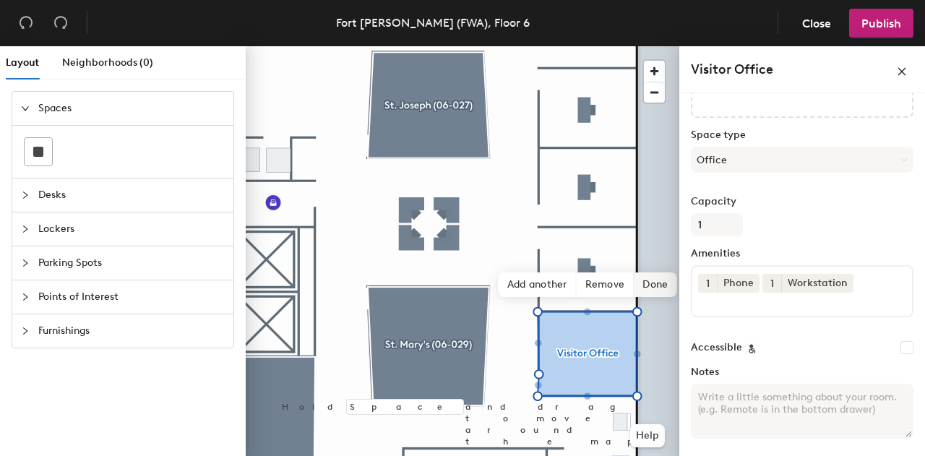
click at [653, 286] on span "Done" at bounding box center [655, 285] width 43 height 25
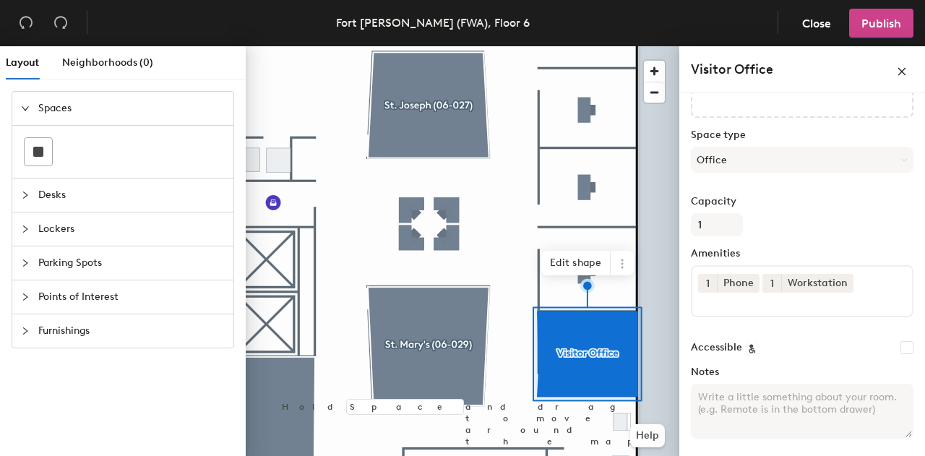
click at [878, 26] on span "Publish" at bounding box center [882, 24] width 40 height 14
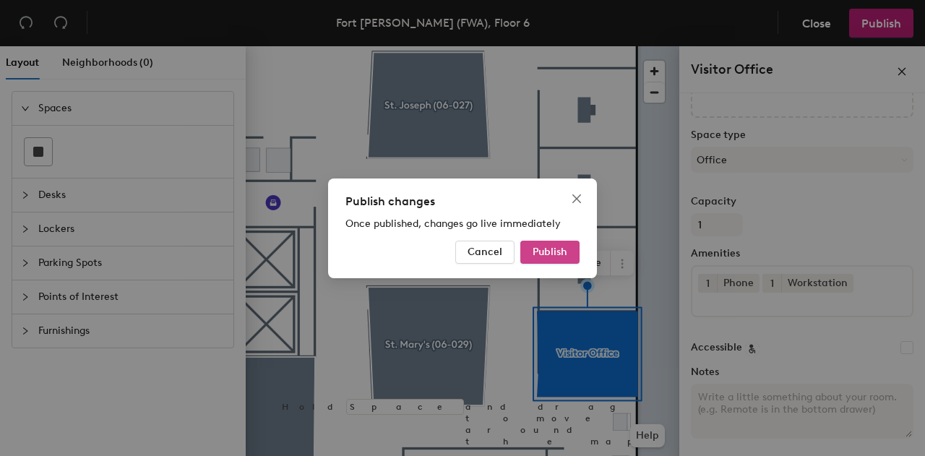
click at [563, 247] on span "Publish" at bounding box center [550, 252] width 35 height 12
